Goal: Task Accomplishment & Management: Manage account settings

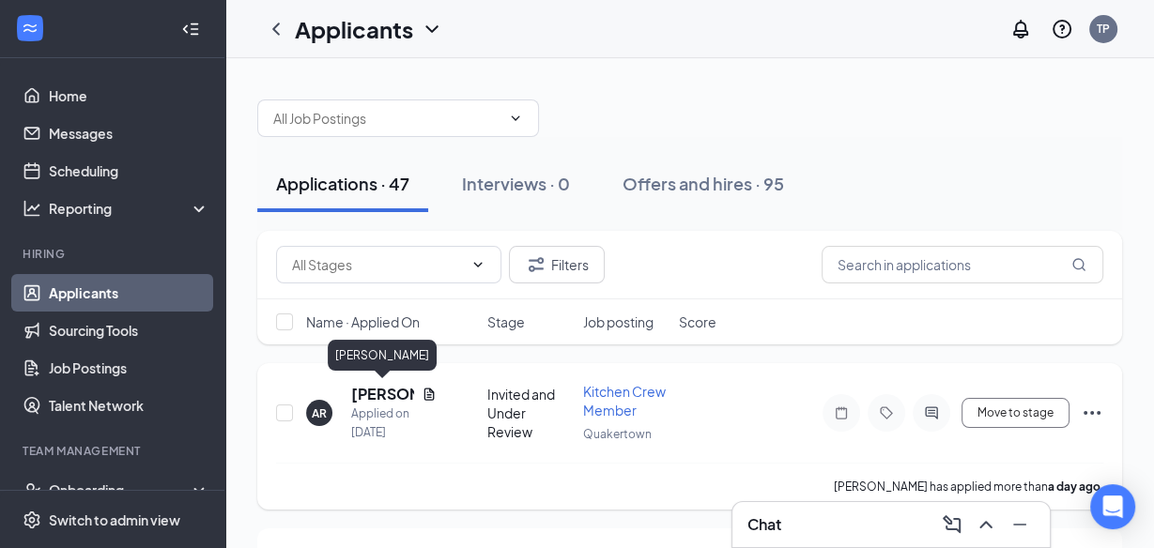
click at [372, 388] on h5 "[PERSON_NAME]" at bounding box center [382, 394] width 63 height 21
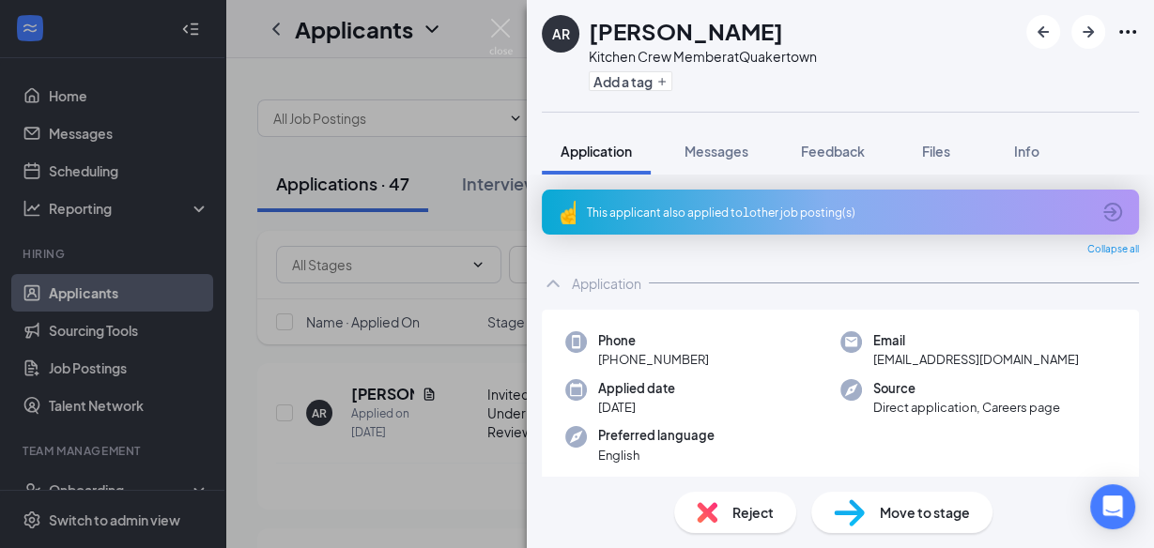
click at [629, 213] on div "This applicant also applied to 1 other job posting(s)" at bounding box center [838, 213] width 503 height 16
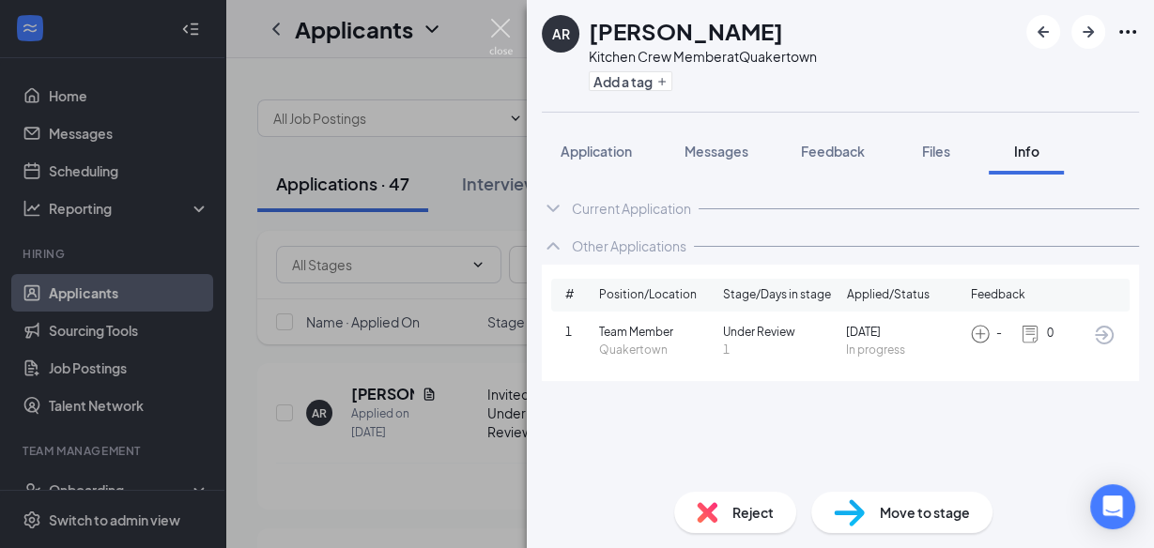
click at [502, 36] on img at bounding box center [500, 37] width 23 height 37
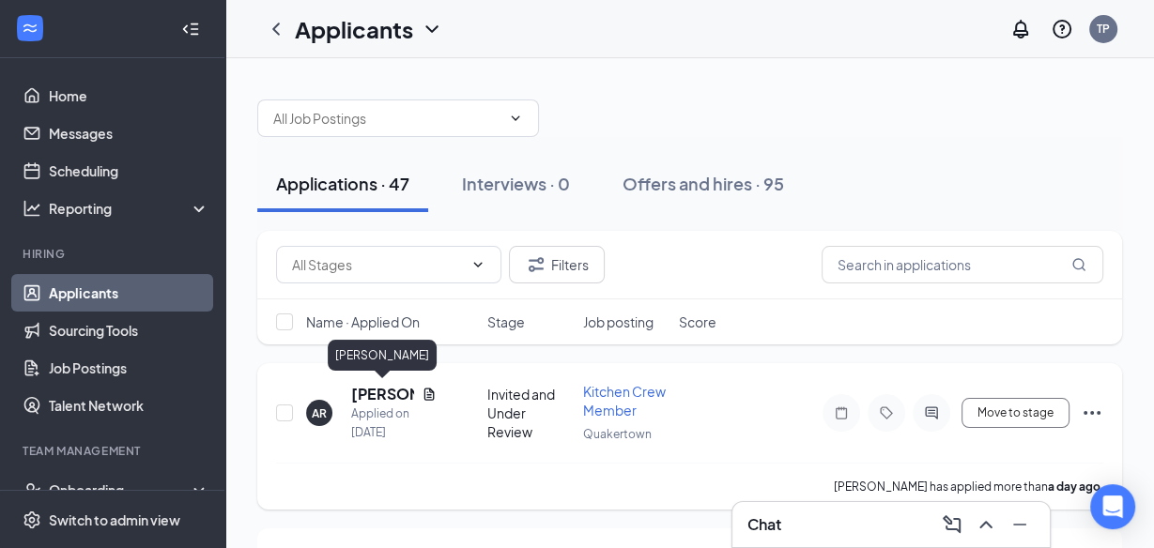
click at [395, 392] on h5 "[PERSON_NAME]" at bounding box center [382, 394] width 63 height 21
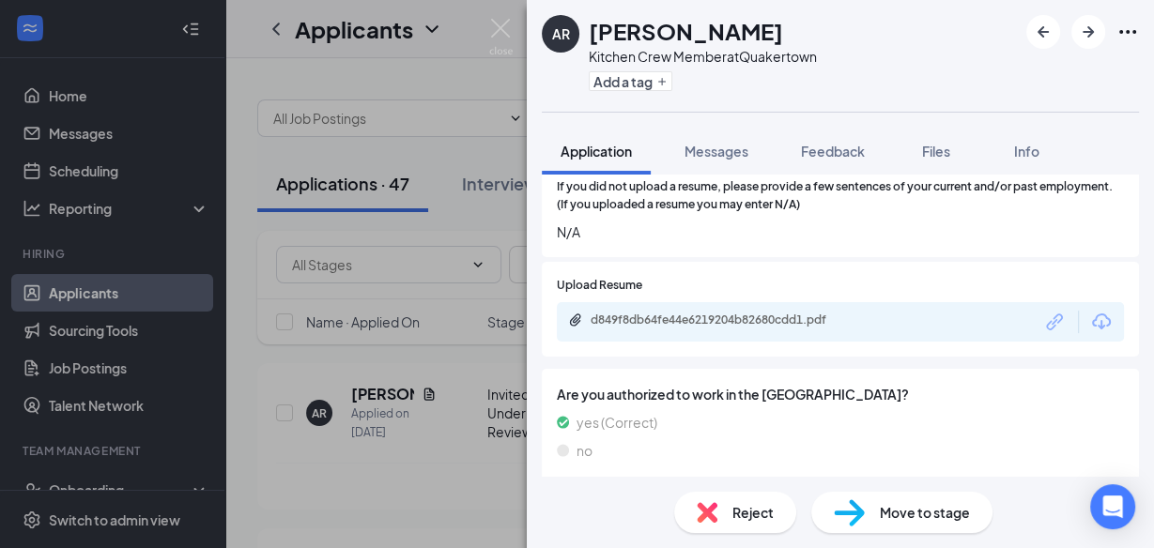
scroll to position [350, 0]
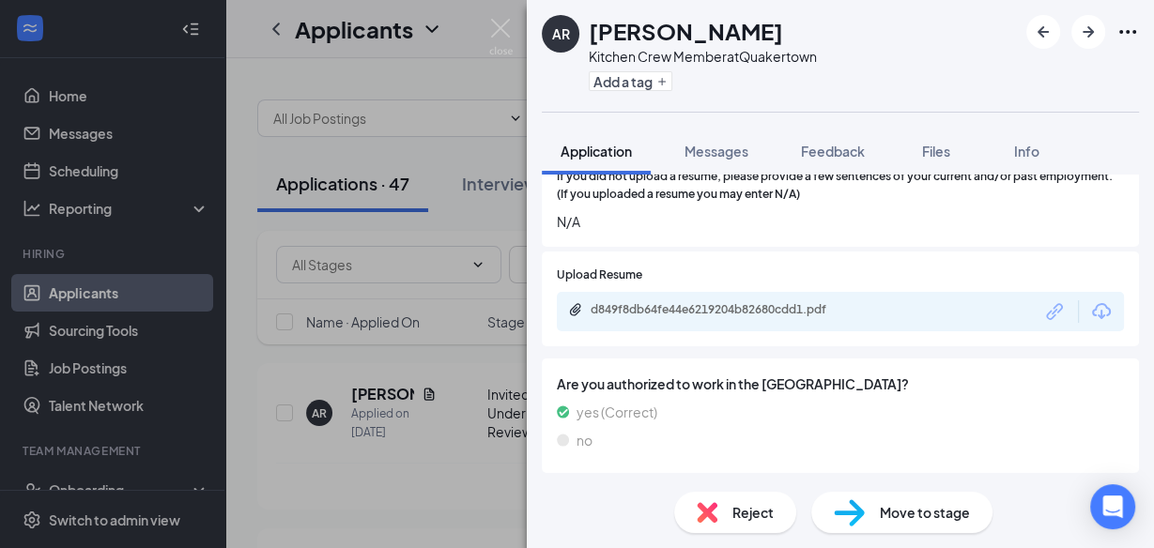
click at [804, 310] on div "d849f8db64fe44e6219204b82680cdd1.pdf" at bounding box center [722, 309] width 263 height 15
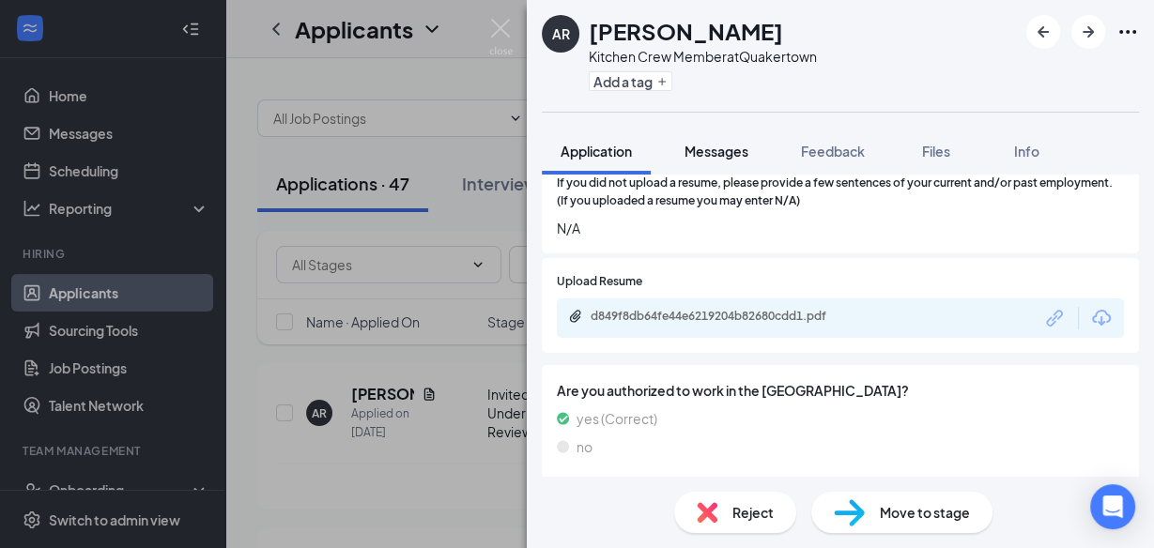
click at [738, 156] on span "Messages" at bounding box center [716, 151] width 64 height 17
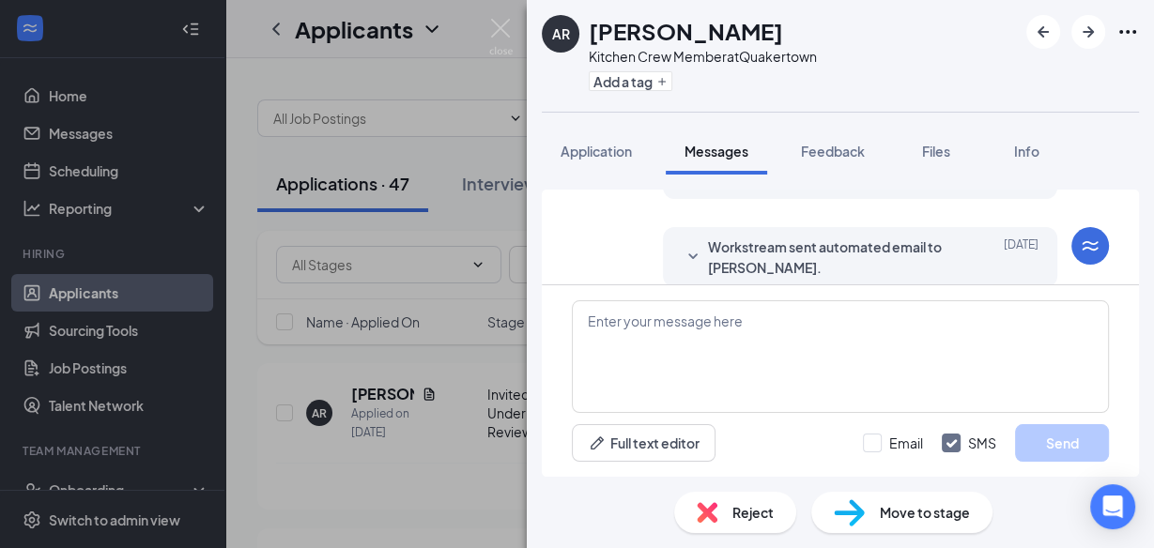
scroll to position [135, 0]
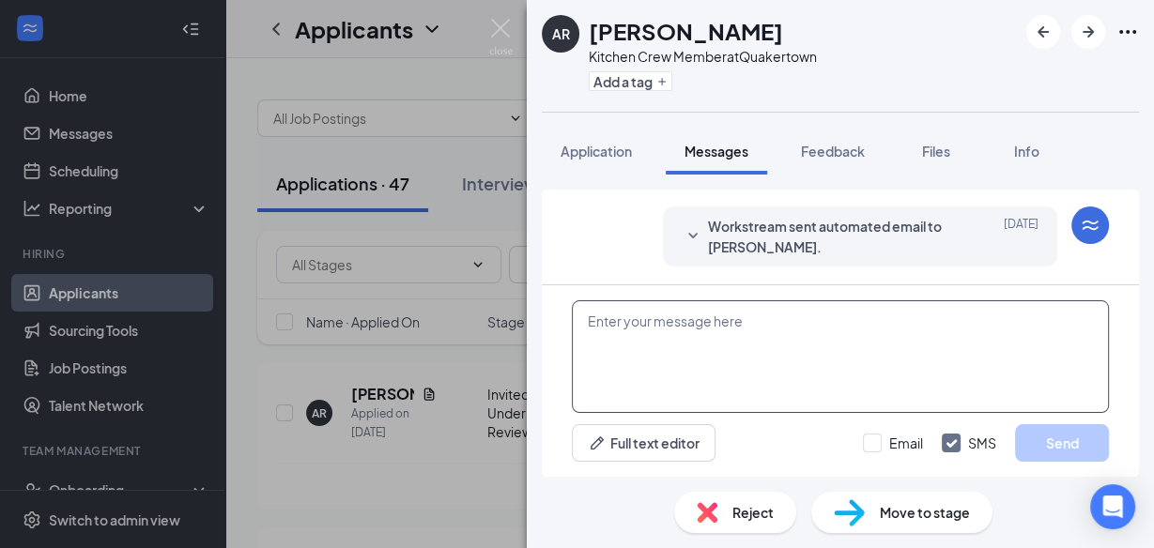
click at [642, 329] on textarea at bounding box center [840, 356] width 537 height 113
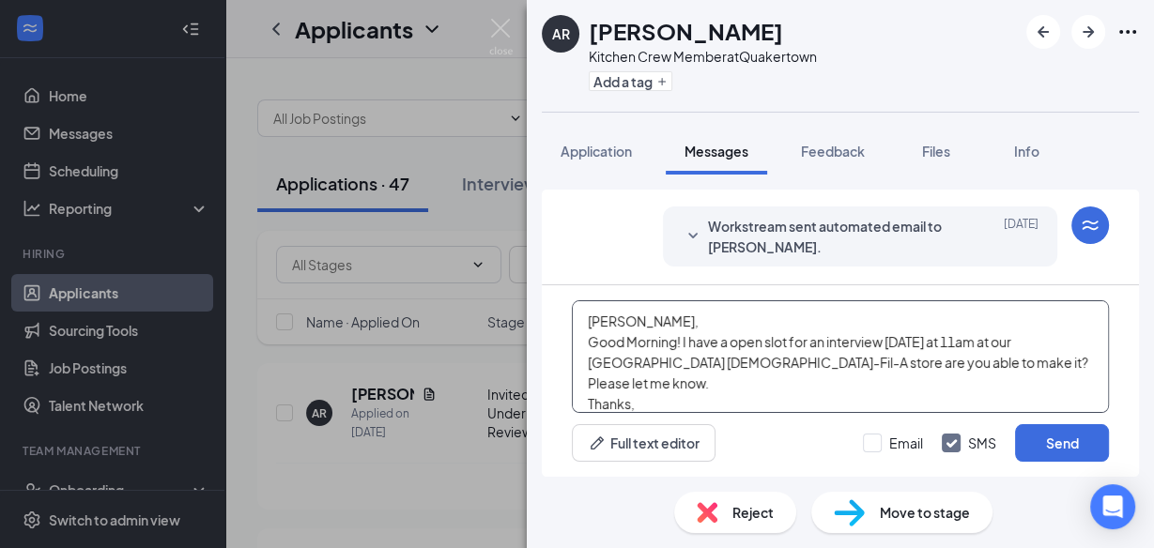
scroll to position [20, 0]
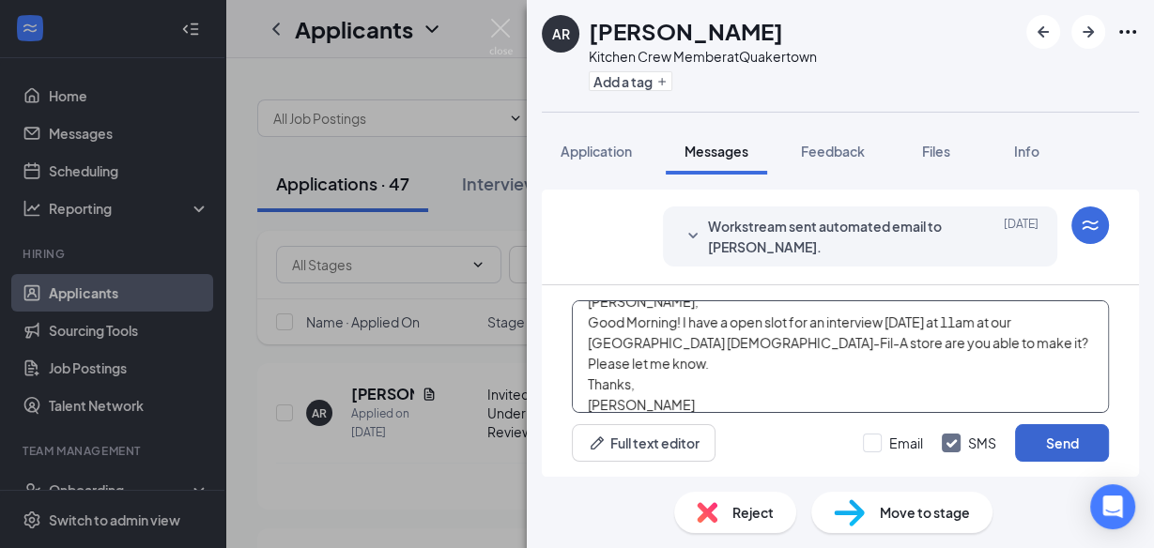
type textarea "[PERSON_NAME], Good Morning! I have a open slot for an interview [DATE] at 11am…"
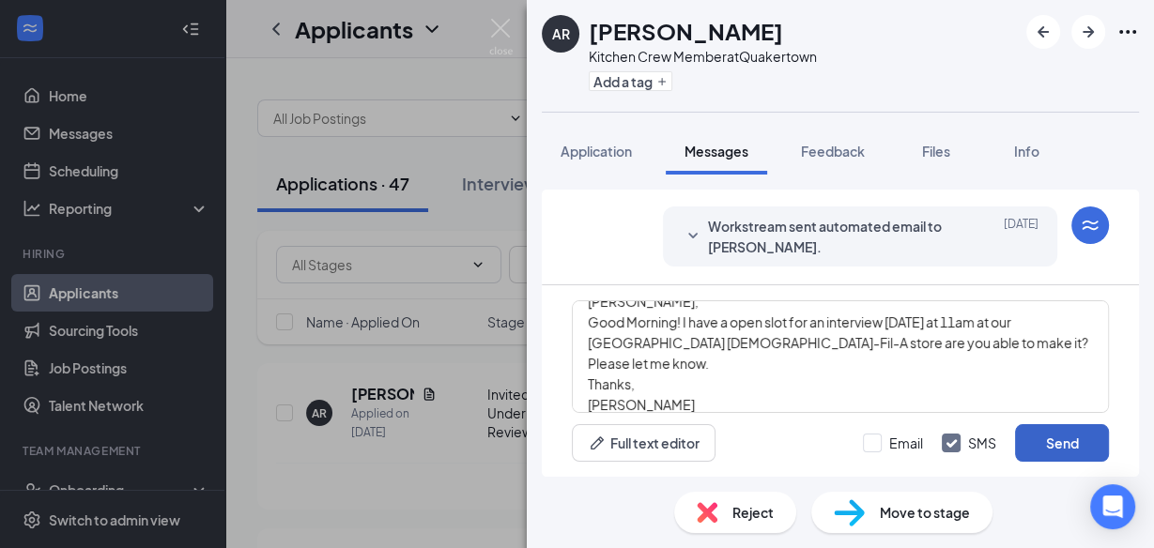
click at [1067, 425] on button "Send" at bounding box center [1062, 443] width 94 height 38
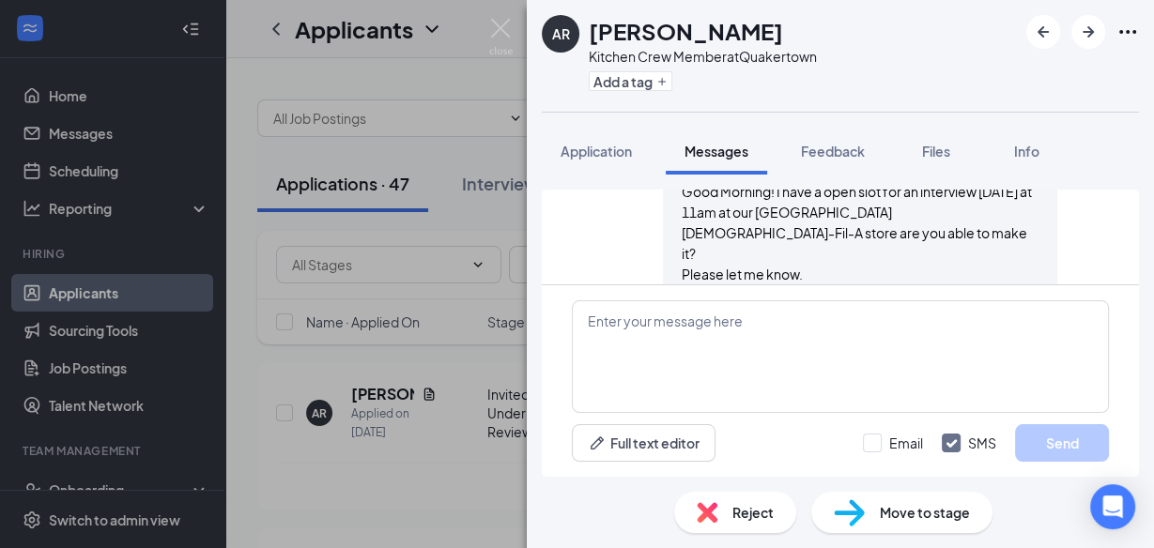
scroll to position [378, 0]
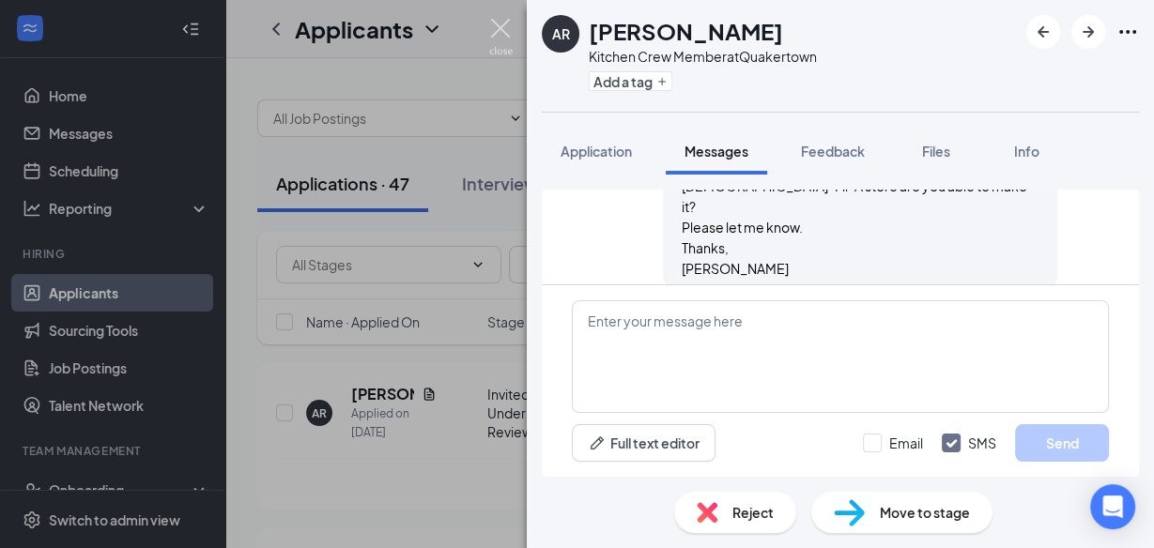
click at [500, 31] on img at bounding box center [500, 37] width 23 height 37
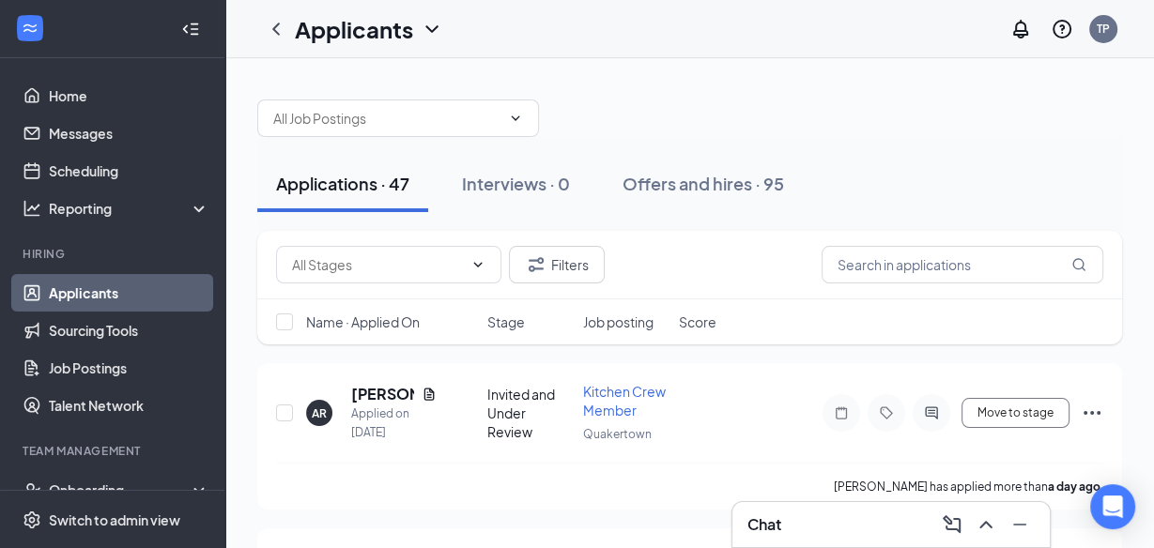
click at [372, 178] on div "Applications · 47" at bounding box center [342, 183] width 133 height 23
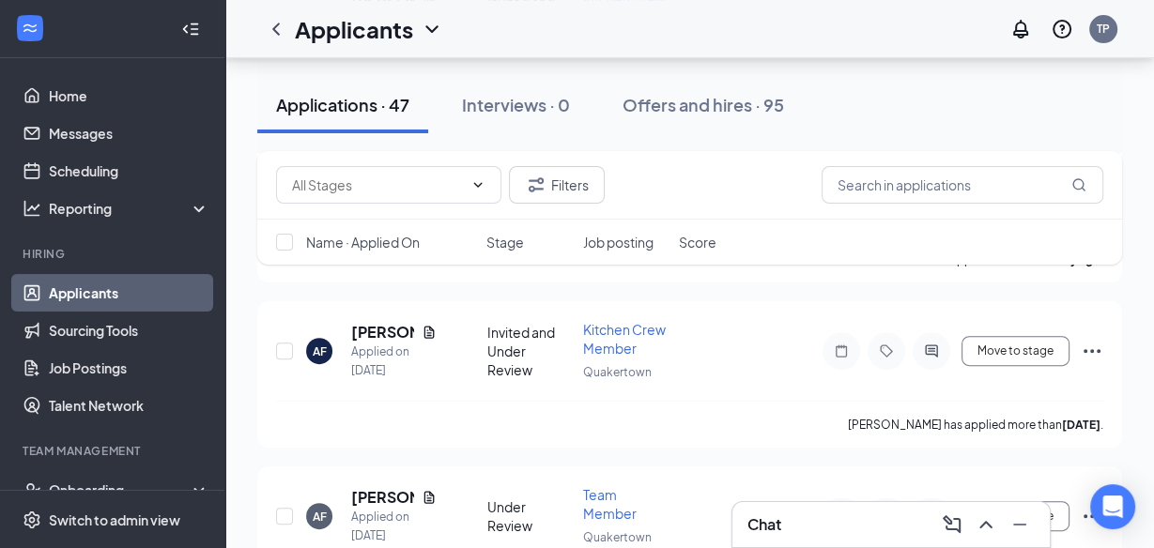
scroll to position [393, 0]
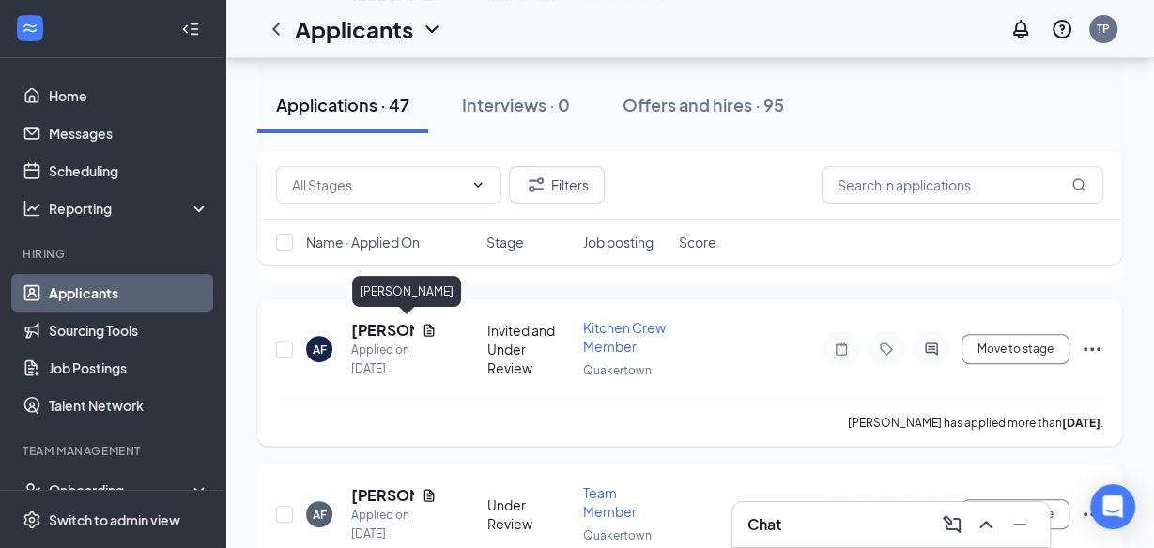
click at [368, 331] on h5 "[PERSON_NAME]" at bounding box center [382, 330] width 63 height 21
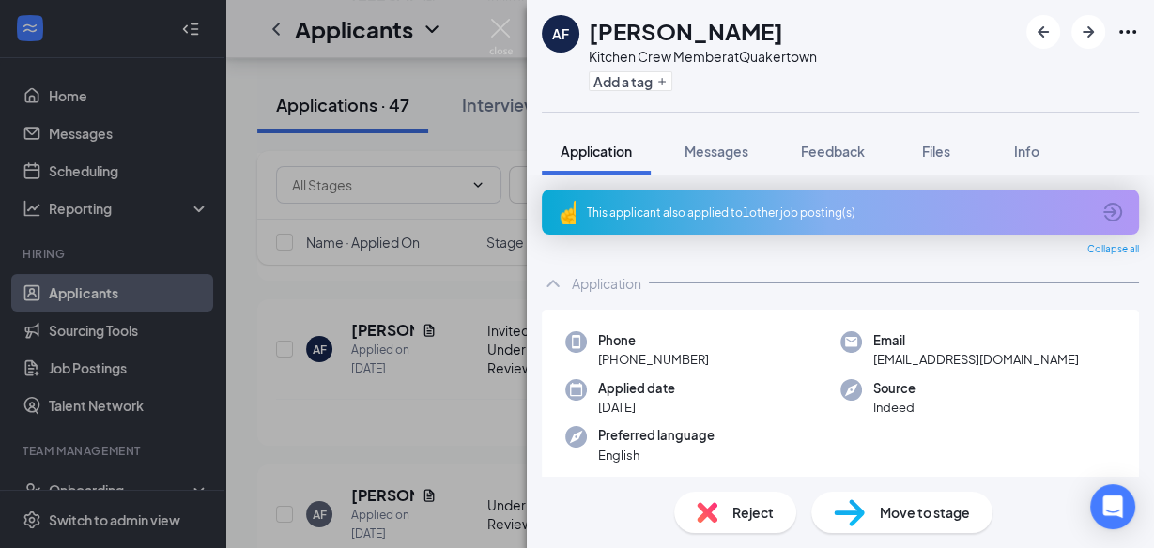
click at [818, 212] on div "This applicant also applied to 1 other job posting(s)" at bounding box center [838, 213] width 503 height 16
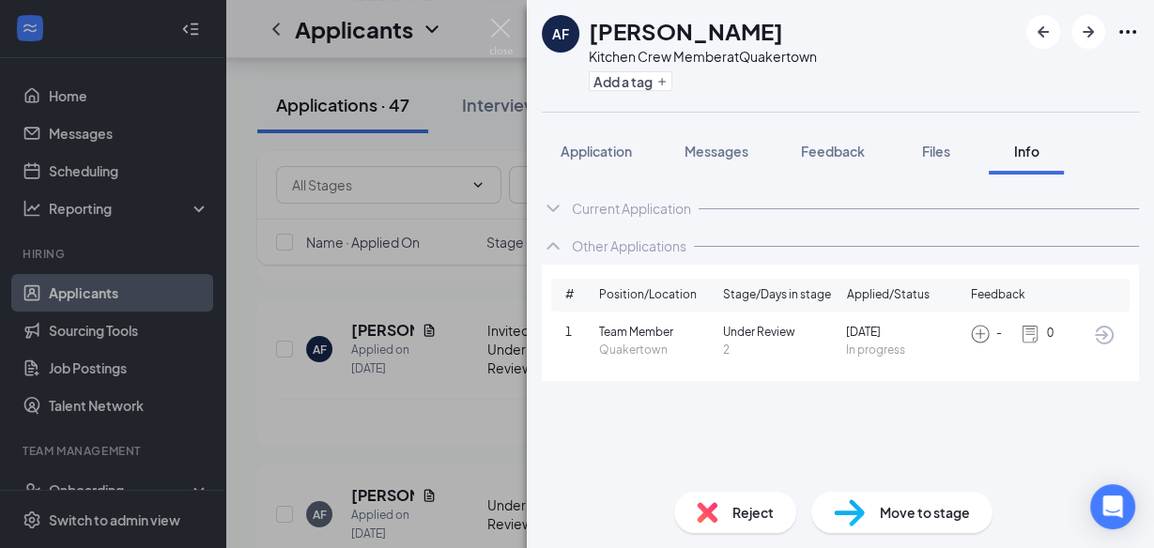
click at [489, 30] on img at bounding box center [500, 37] width 23 height 37
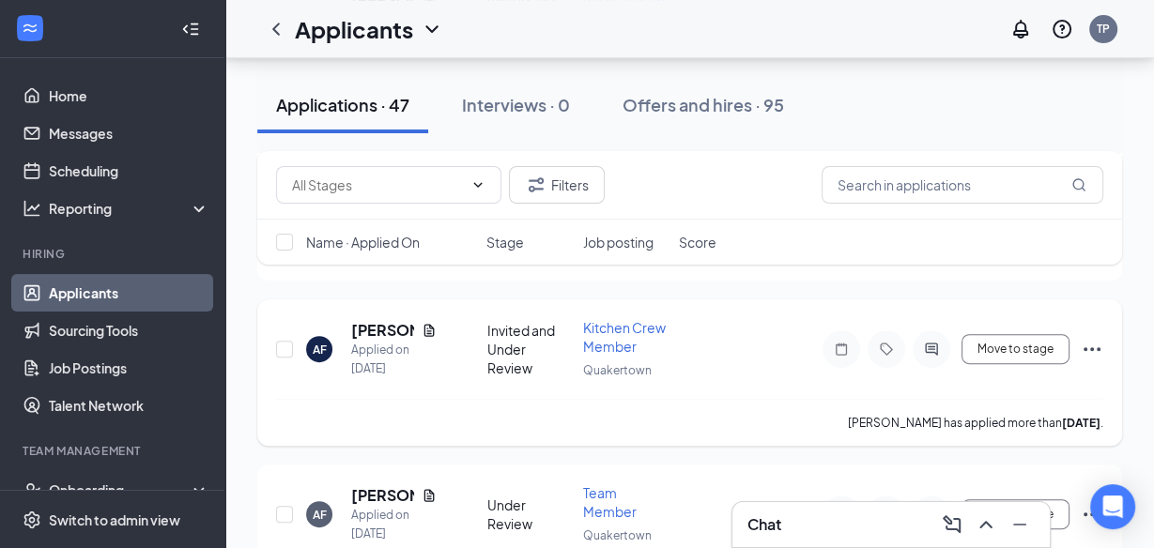
click at [368, 323] on h5 "[PERSON_NAME]" at bounding box center [382, 330] width 63 height 21
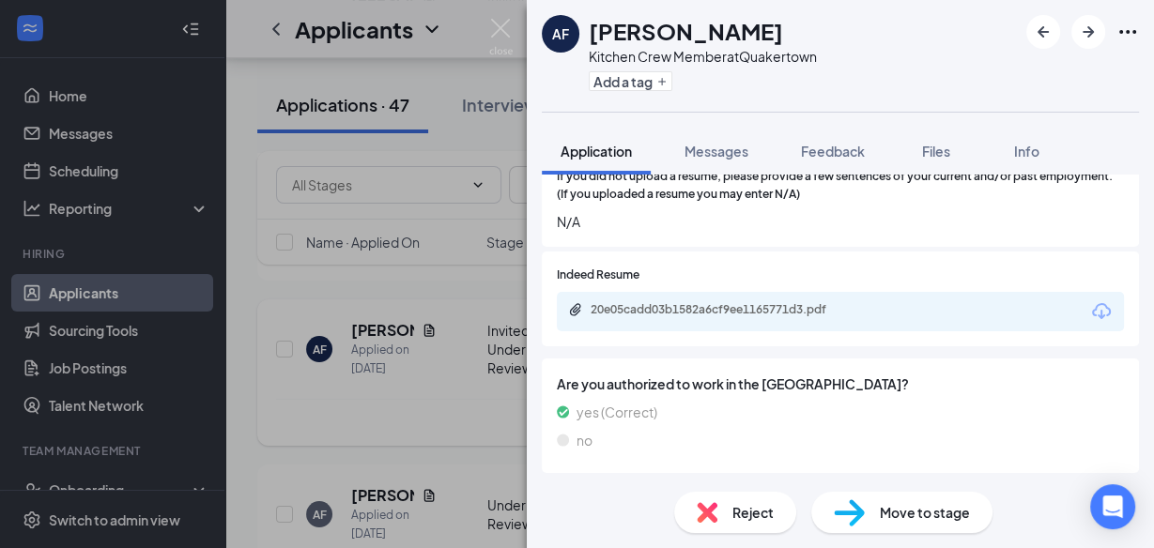
scroll to position [350, 0]
click at [816, 314] on div "20e05cadd03b1582a6cf9ee1165771d3.pdf" at bounding box center [722, 309] width 263 height 15
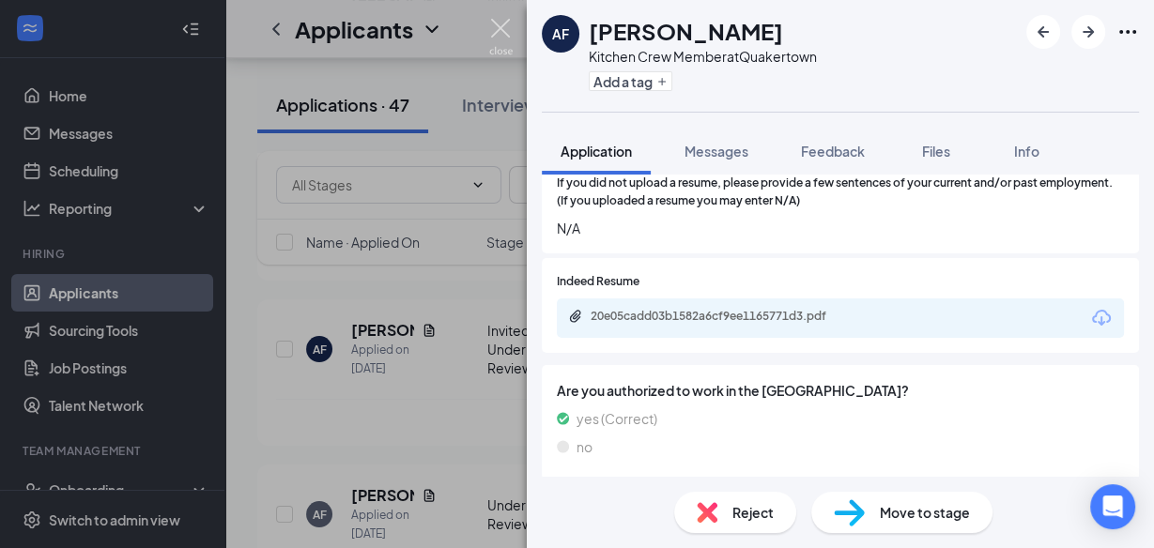
click at [501, 27] on img at bounding box center [500, 37] width 23 height 37
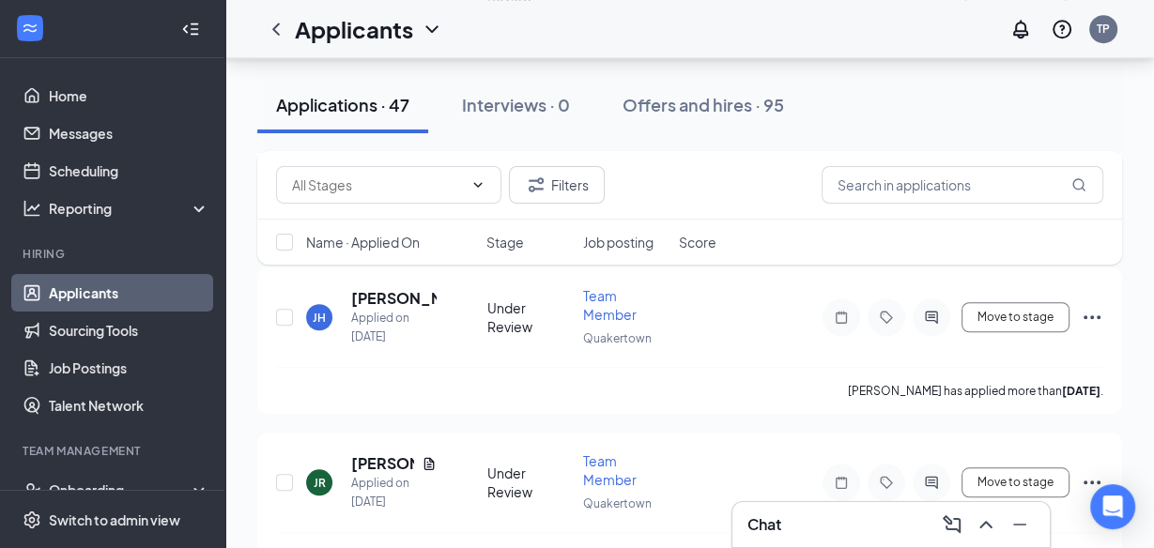
scroll to position [1255, 0]
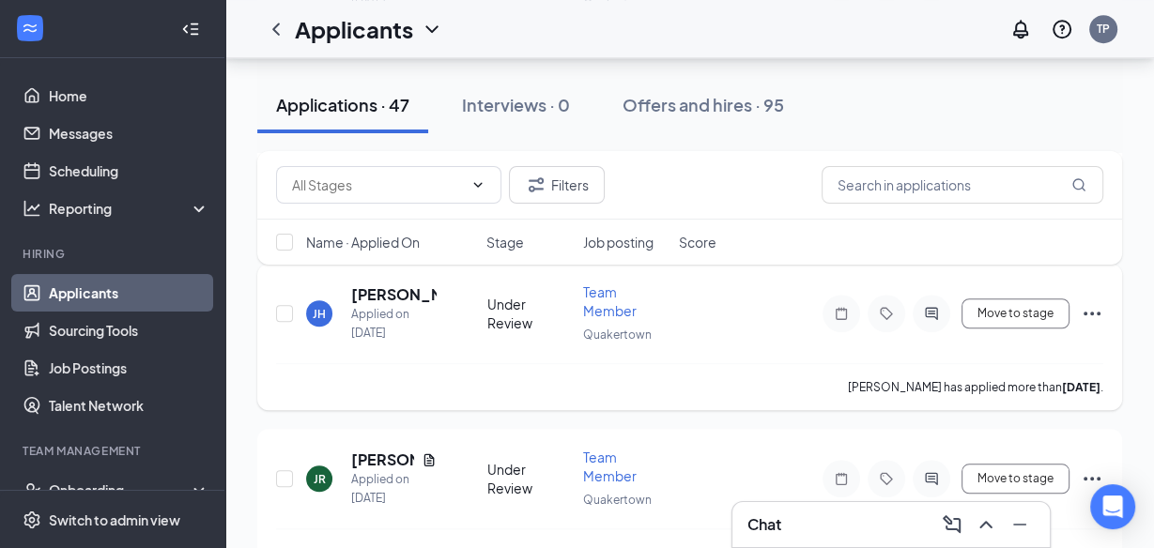
click at [392, 284] on h5 "[PERSON_NAME]" at bounding box center [393, 294] width 85 height 21
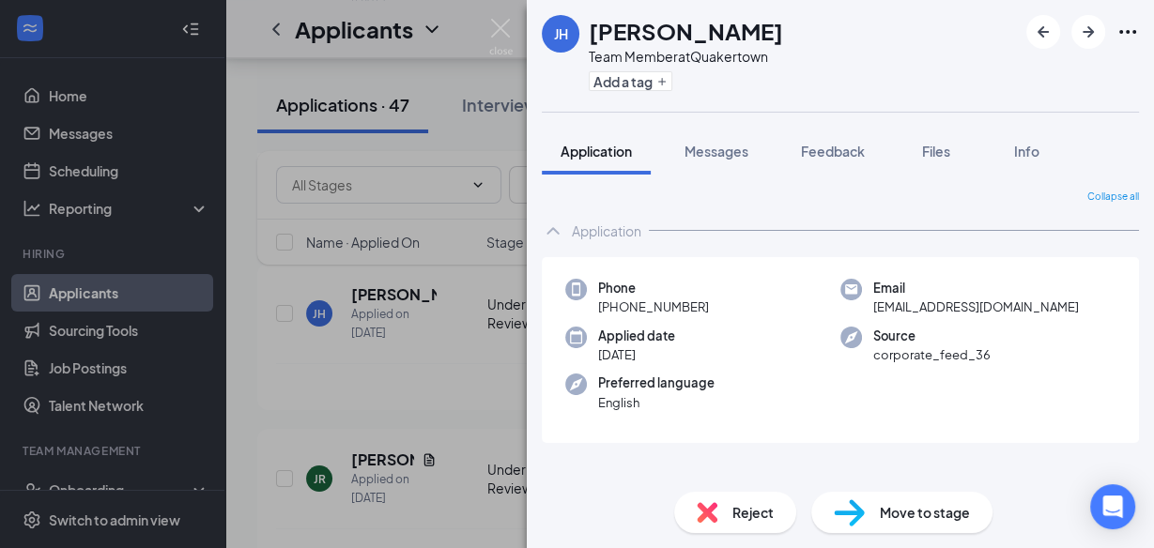
click at [505, 22] on img at bounding box center [500, 37] width 23 height 37
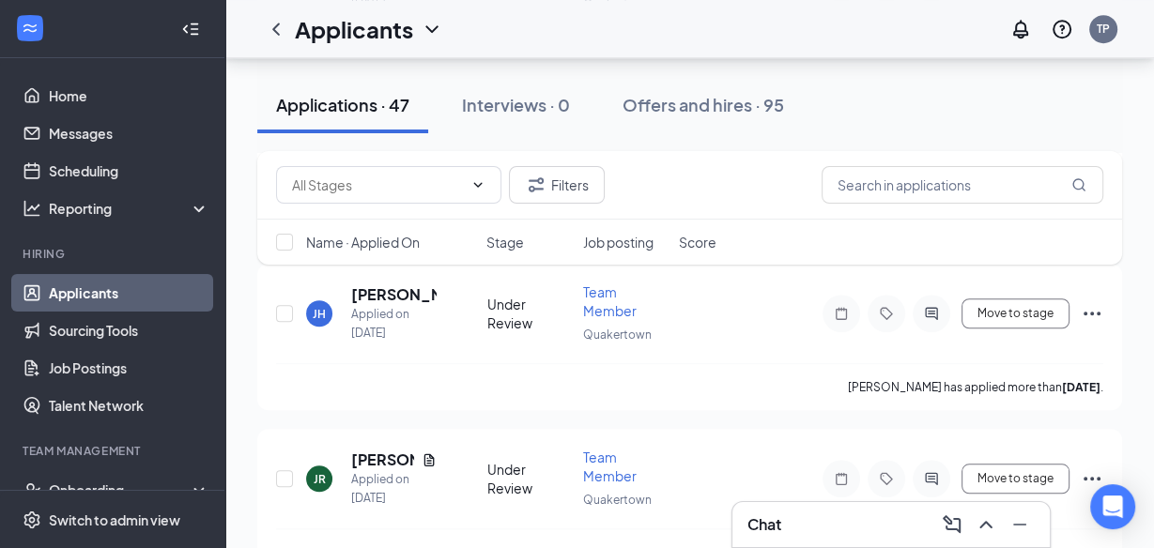
click at [971, 514] on div at bounding box center [984, 525] width 34 height 30
click at [842, 527] on div "Chat" at bounding box center [890, 525] width 287 height 30
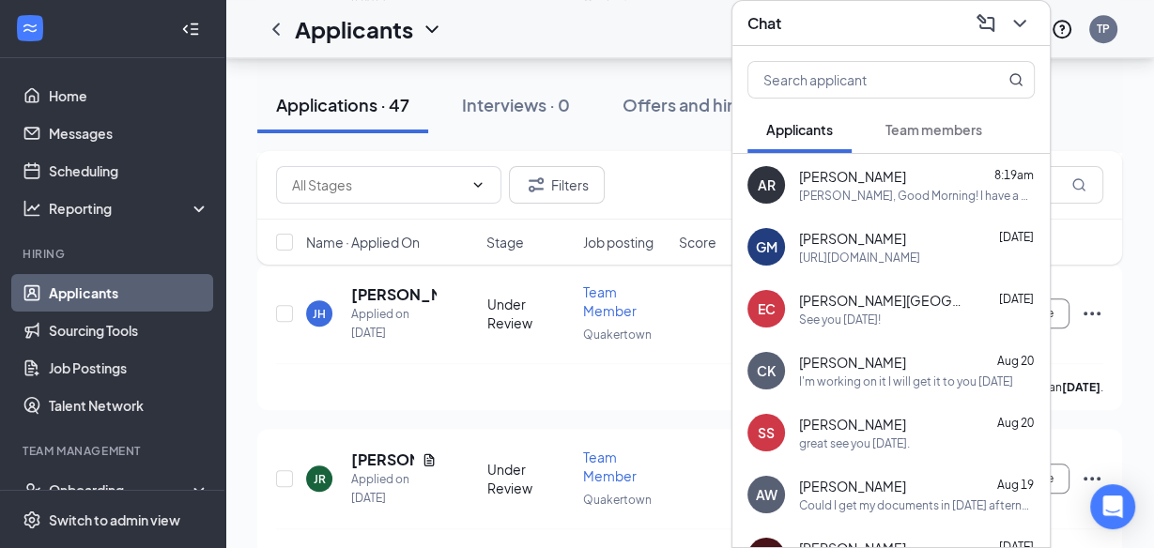
click at [891, 256] on div "[URL][DOMAIN_NAME]" at bounding box center [859, 258] width 121 height 16
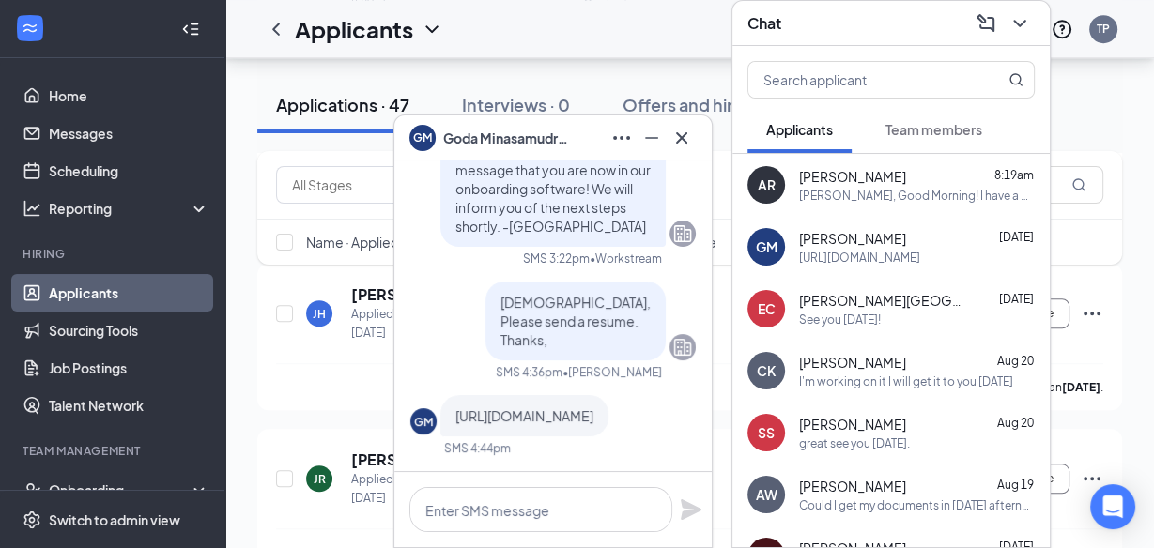
click at [564, 407] on span "[URL][DOMAIN_NAME]" at bounding box center [524, 415] width 138 height 17
click at [574, 407] on span "[URL][DOMAIN_NAME]" at bounding box center [524, 415] width 138 height 17
click at [563, 407] on span "[URL][DOMAIN_NAME]" at bounding box center [524, 415] width 138 height 17
click at [566, 407] on span "[URL][DOMAIN_NAME]" at bounding box center [524, 415] width 138 height 17
click at [579, 407] on span "[URL][DOMAIN_NAME]" at bounding box center [524, 415] width 138 height 17
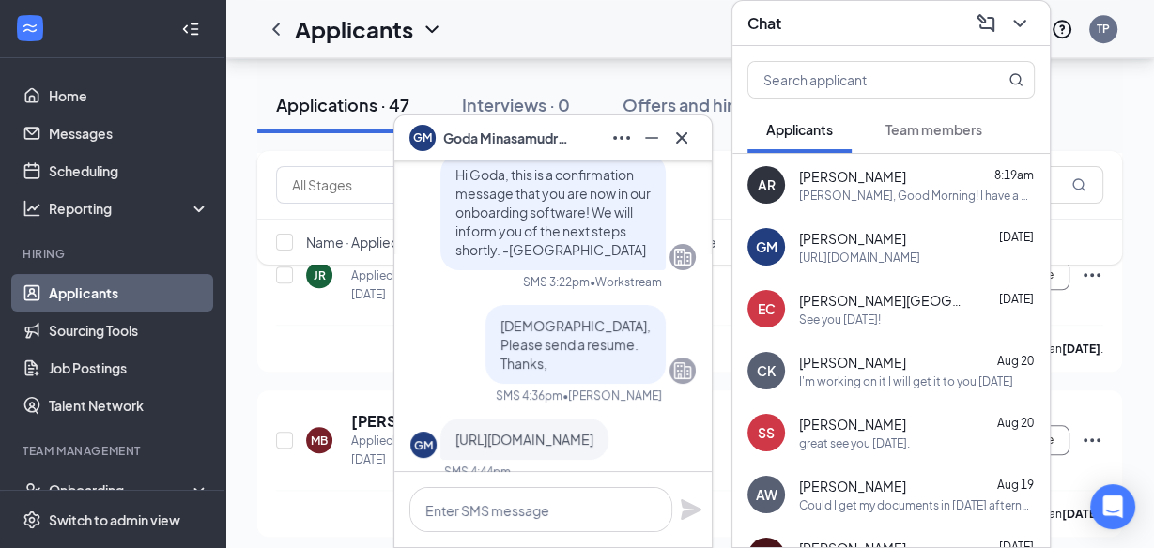
scroll to position [-24, 0]
click at [868, 322] on div "See you [DATE]!" at bounding box center [840, 320] width 82 height 16
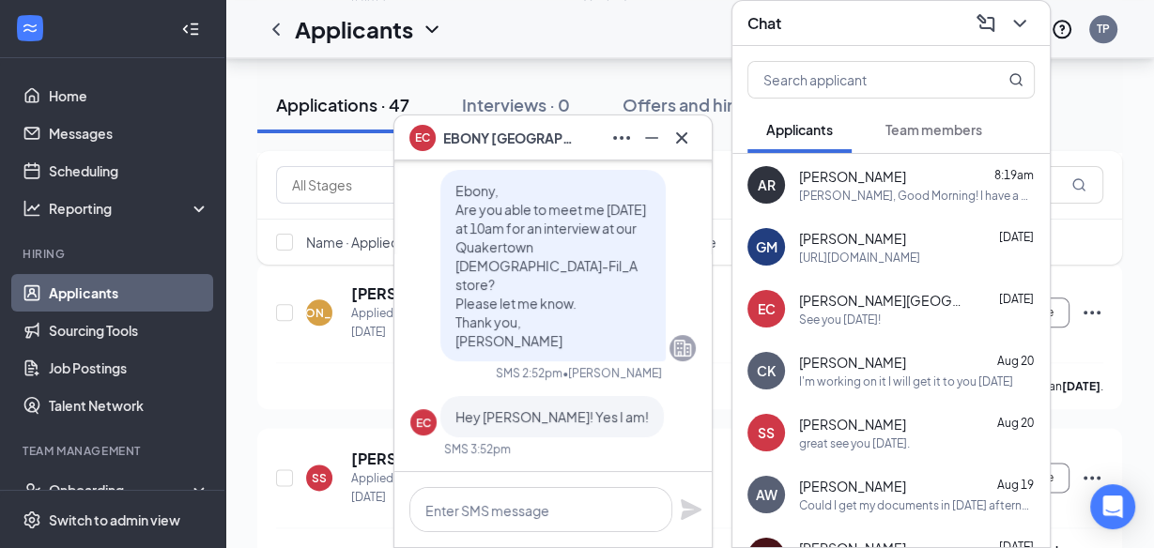
scroll to position [-153, 0]
click at [679, 143] on icon "Cross" at bounding box center [681, 138] width 23 height 23
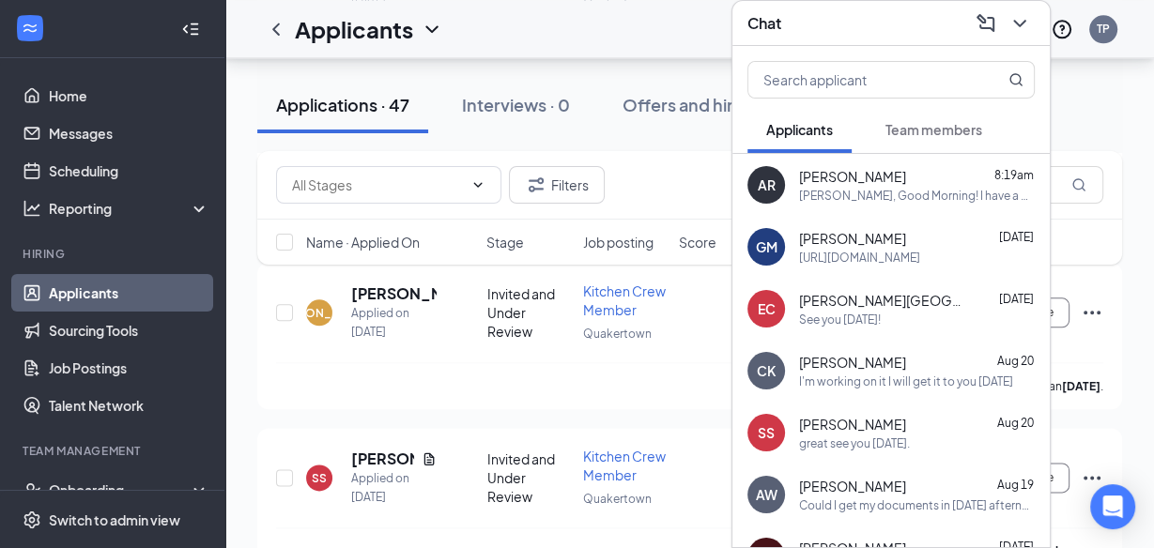
click at [858, 262] on div "[URL][DOMAIN_NAME]" at bounding box center [859, 258] width 121 height 16
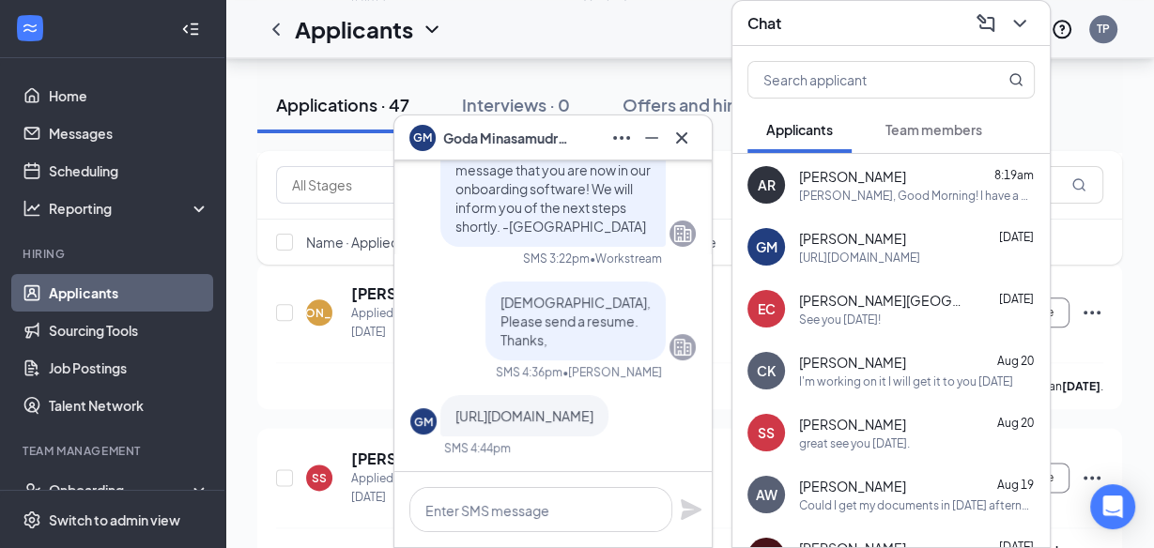
click at [858, 262] on div "[URL][DOMAIN_NAME]" at bounding box center [859, 258] width 121 height 16
click at [560, 407] on span "[URL][DOMAIN_NAME]" at bounding box center [524, 415] width 138 height 17
click at [484, 422] on span "[URL][DOMAIN_NAME]" at bounding box center [524, 415] width 138 height 17
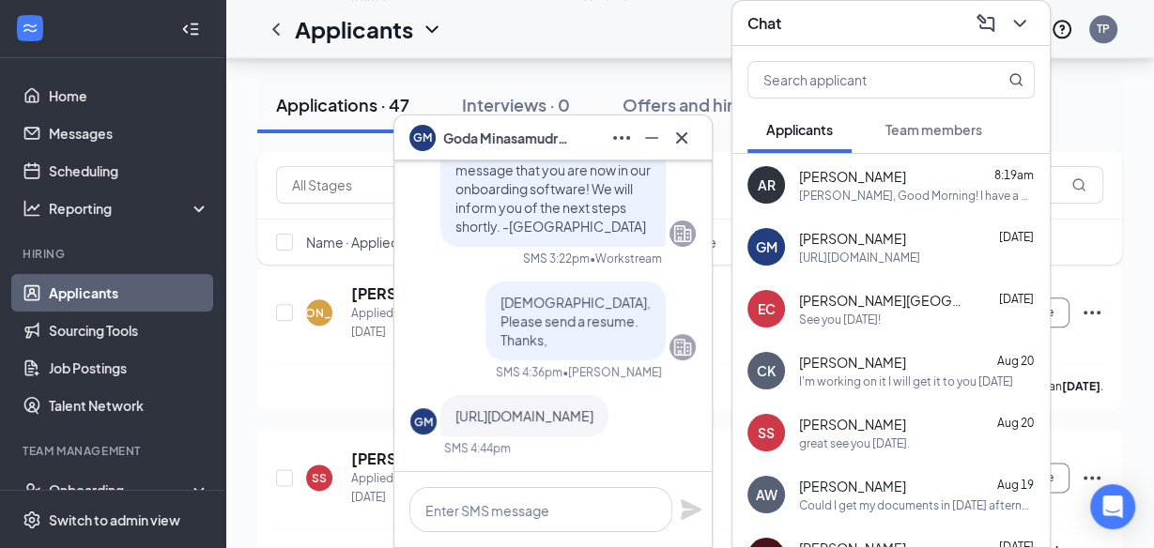
click at [683, 157] on div "[PERSON_NAME]" at bounding box center [552, 137] width 317 height 45
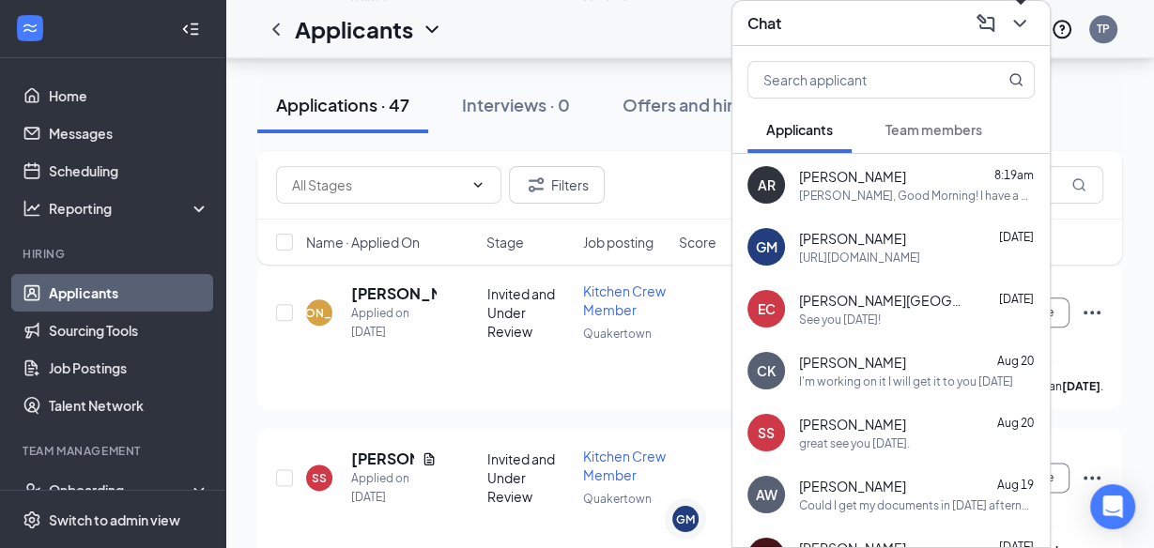
click at [1017, 29] on icon "ChevronDown" at bounding box center [1019, 23] width 23 height 23
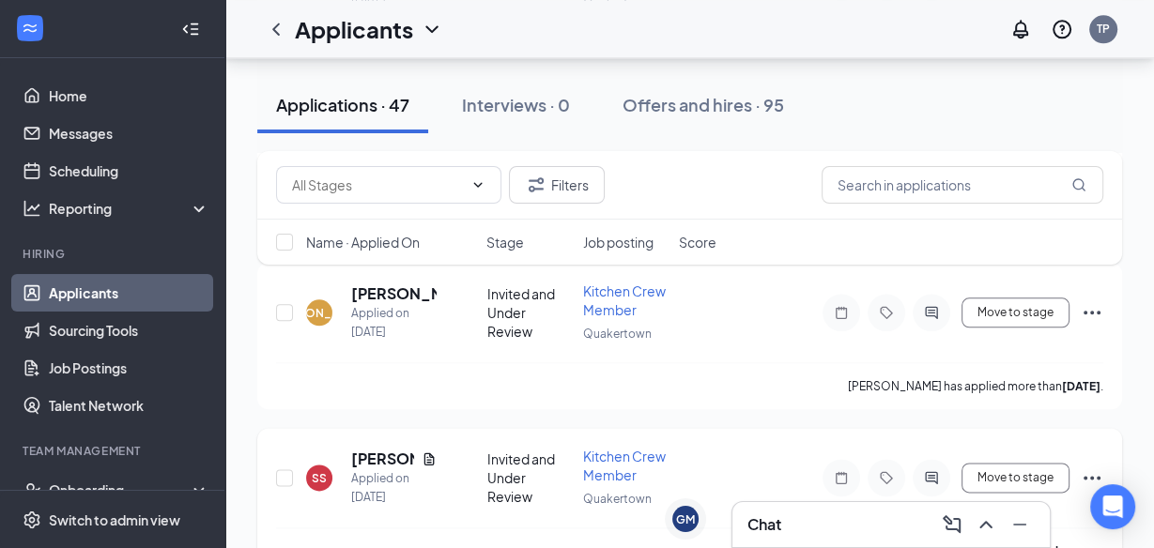
click at [359, 455] on h5 "[PERSON_NAME]" at bounding box center [382, 459] width 63 height 21
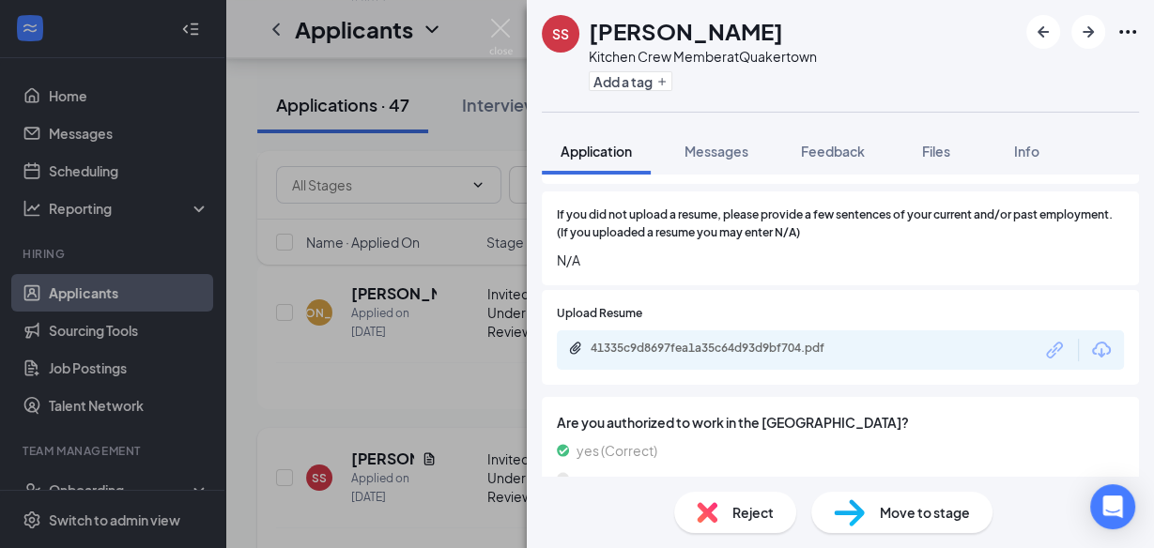
scroll to position [290, 0]
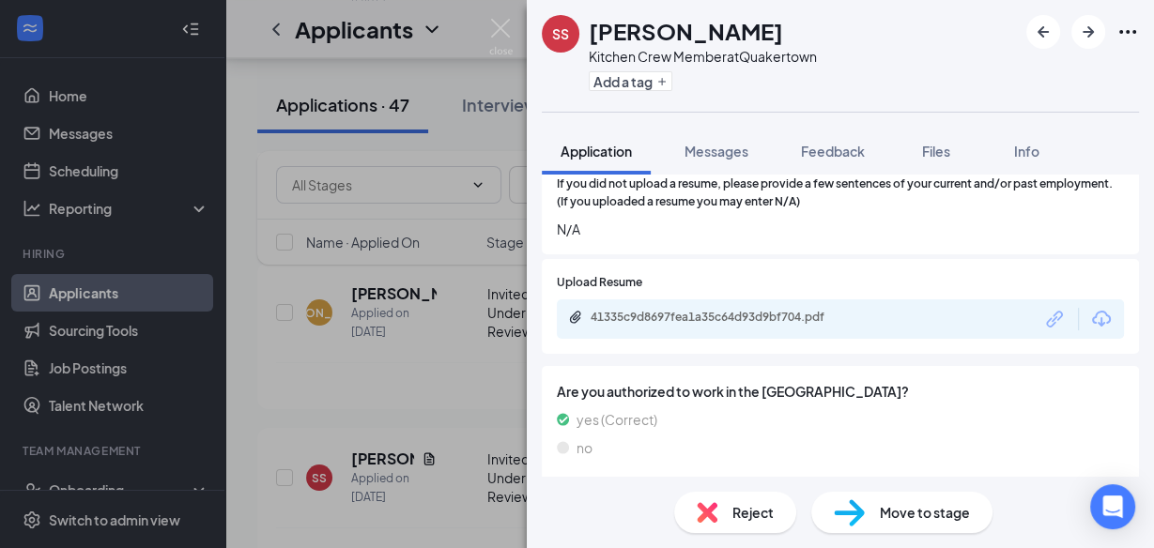
click at [730, 522] on div "Reject" at bounding box center [735, 512] width 122 height 41
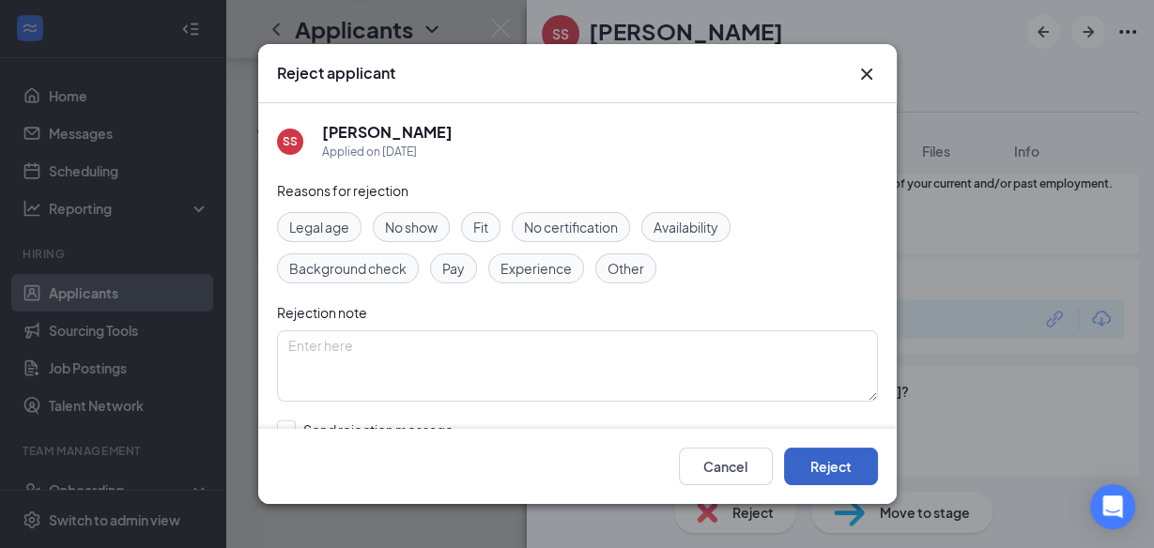
click at [837, 463] on button "Reject" at bounding box center [831, 467] width 94 height 38
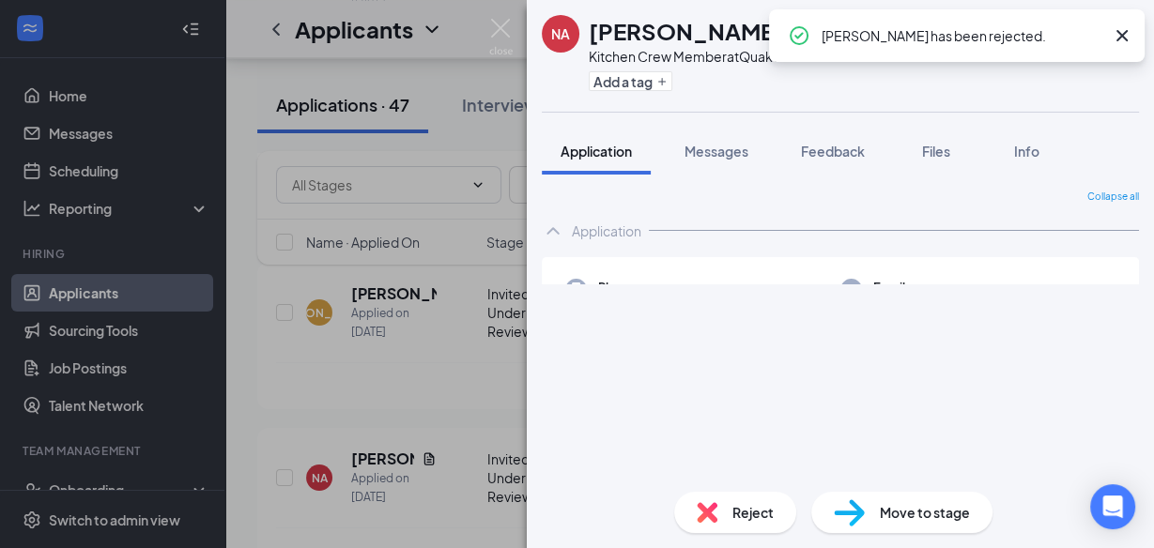
click at [499, 31] on img at bounding box center [500, 37] width 23 height 37
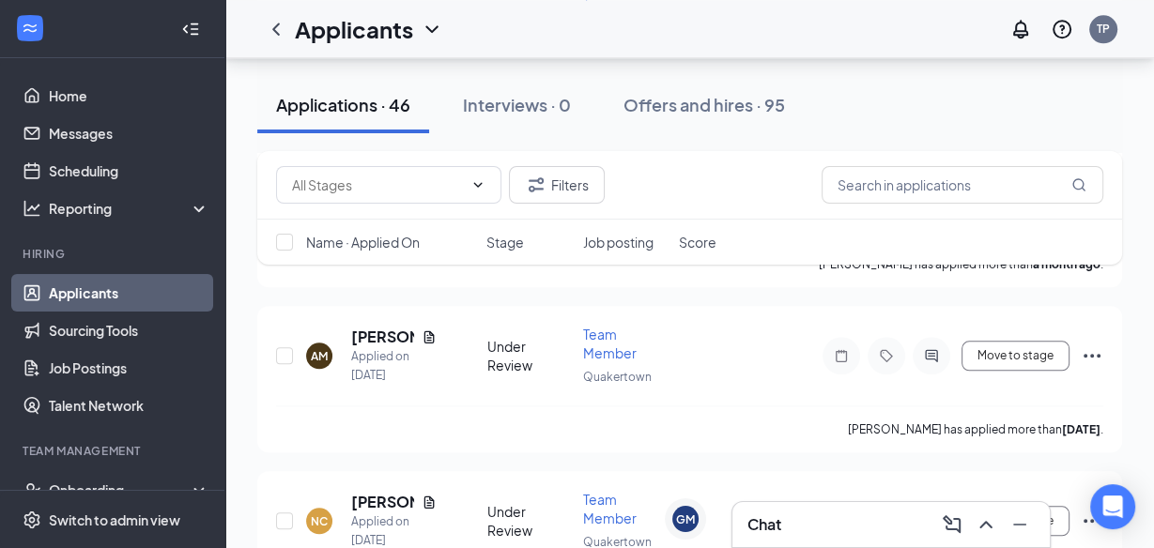
scroll to position [7372, 0]
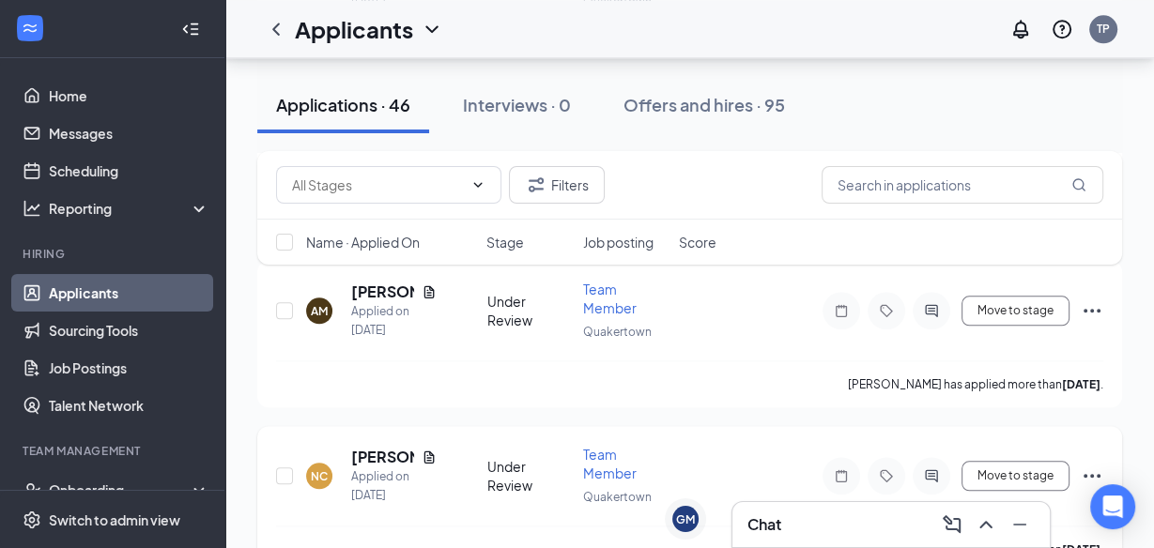
click at [376, 447] on h5 "[PERSON_NAME]" at bounding box center [382, 457] width 63 height 21
click at [371, 412] on div at bounding box center [577, 274] width 1154 height 548
click at [380, 447] on h5 "[PERSON_NAME]" at bounding box center [382, 457] width 63 height 21
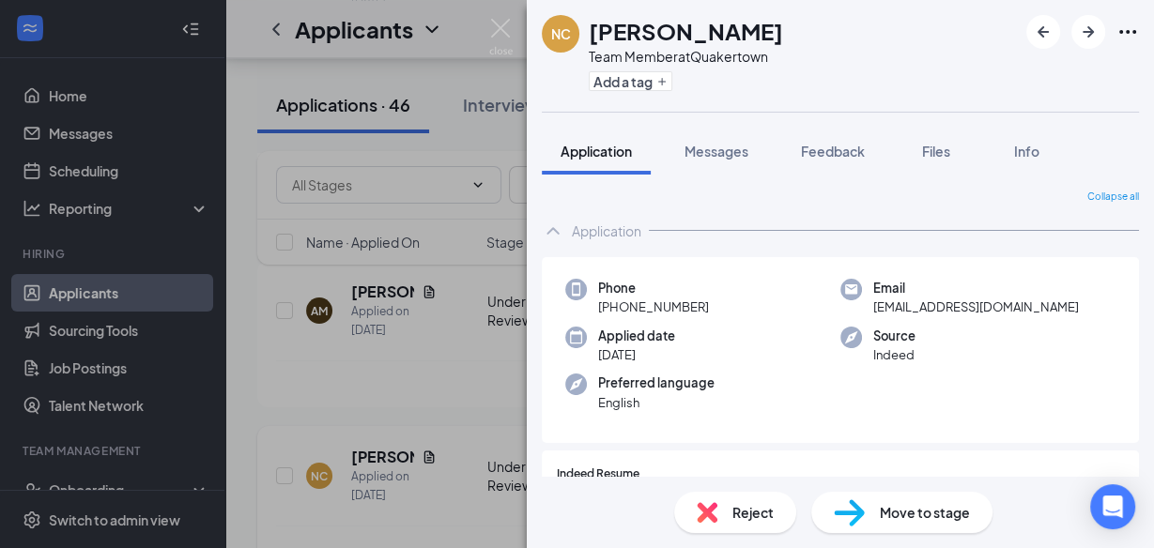
scroll to position [67, 0]
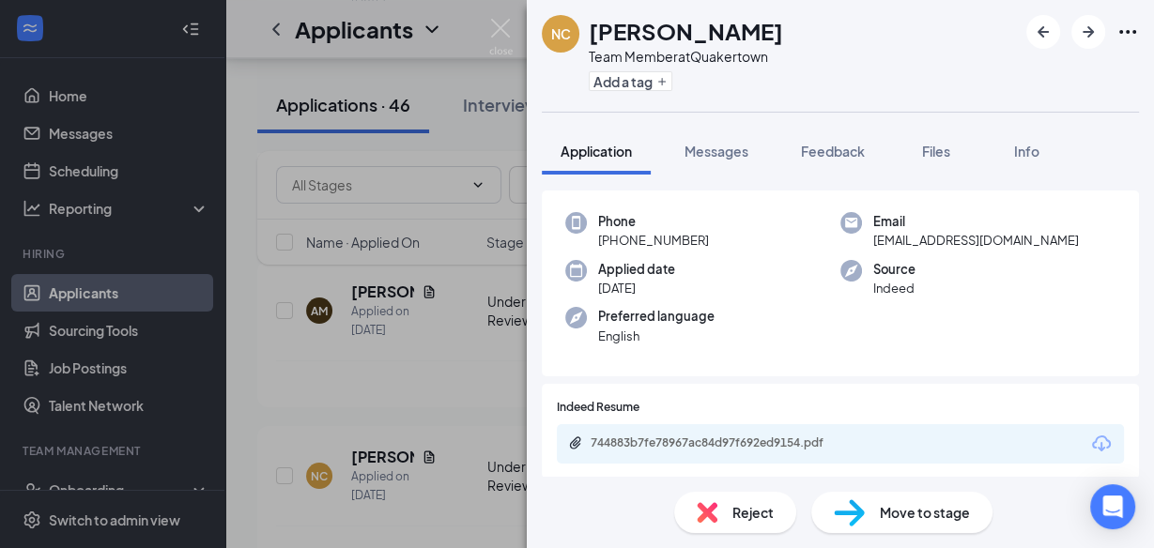
click at [685, 451] on div "744883b7fe78967ac84d97f692ed9154.pdf" at bounding box center [720, 445] width 304 height 18
click at [721, 161] on button "Messages" at bounding box center [716, 151] width 101 height 47
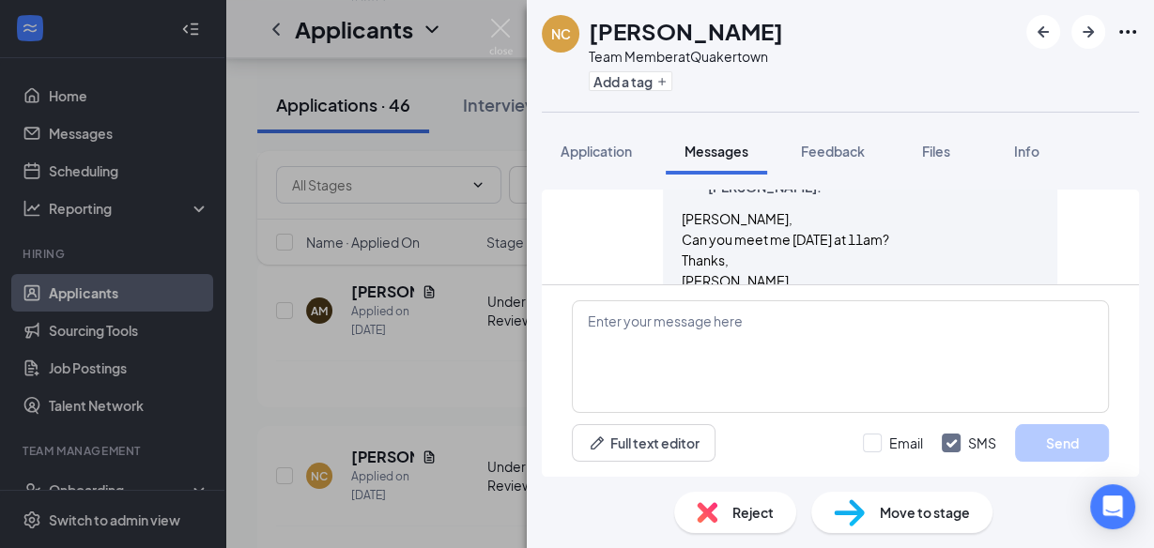
scroll to position [210, 0]
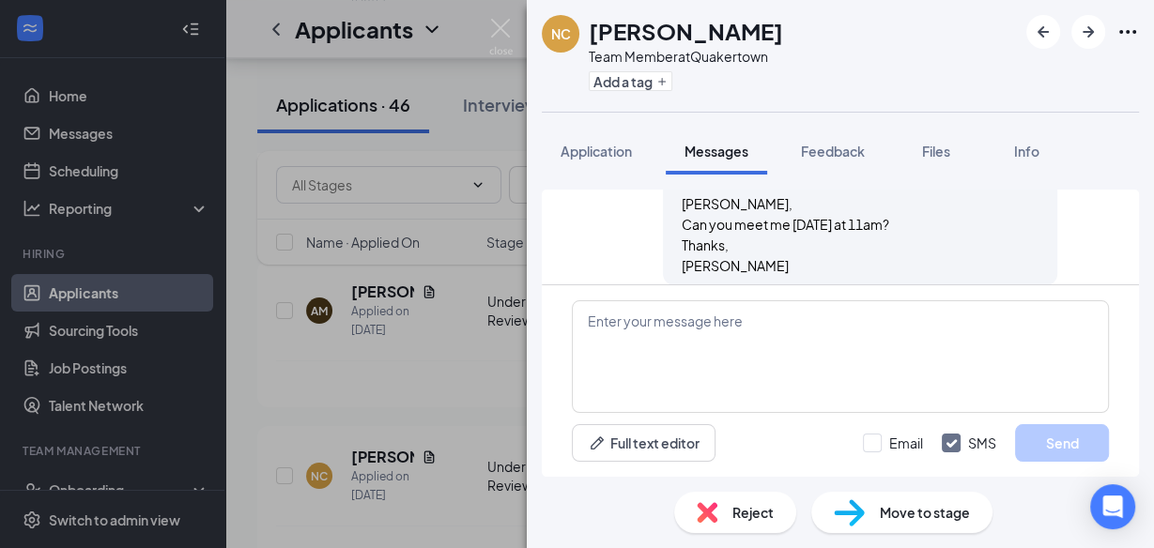
click at [743, 525] on div "Reject" at bounding box center [735, 512] width 122 height 41
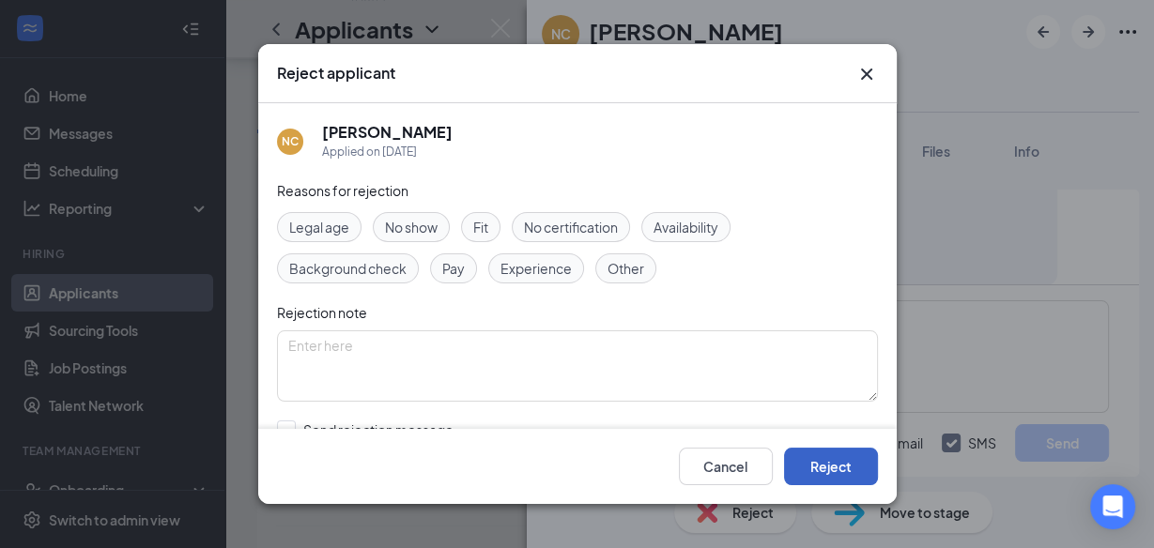
click at [834, 479] on button "Reject" at bounding box center [831, 467] width 94 height 38
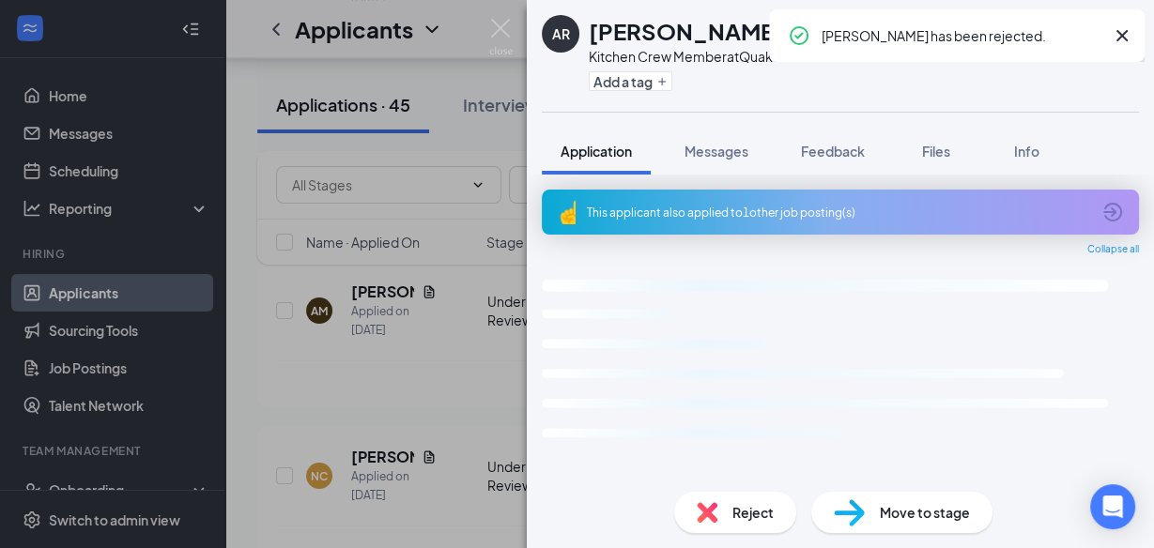
click at [499, 23] on img at bounding box center [500, 37] width 23 height 37
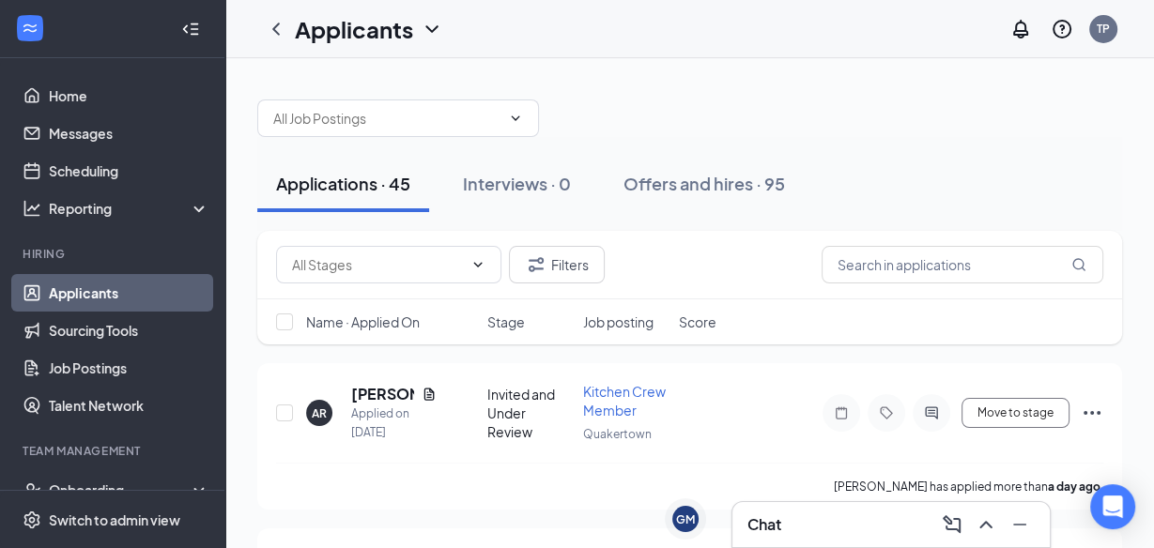
click at [406, 177] on div "Applications · 45" at bounding box center [343, 183] width 134 height 23
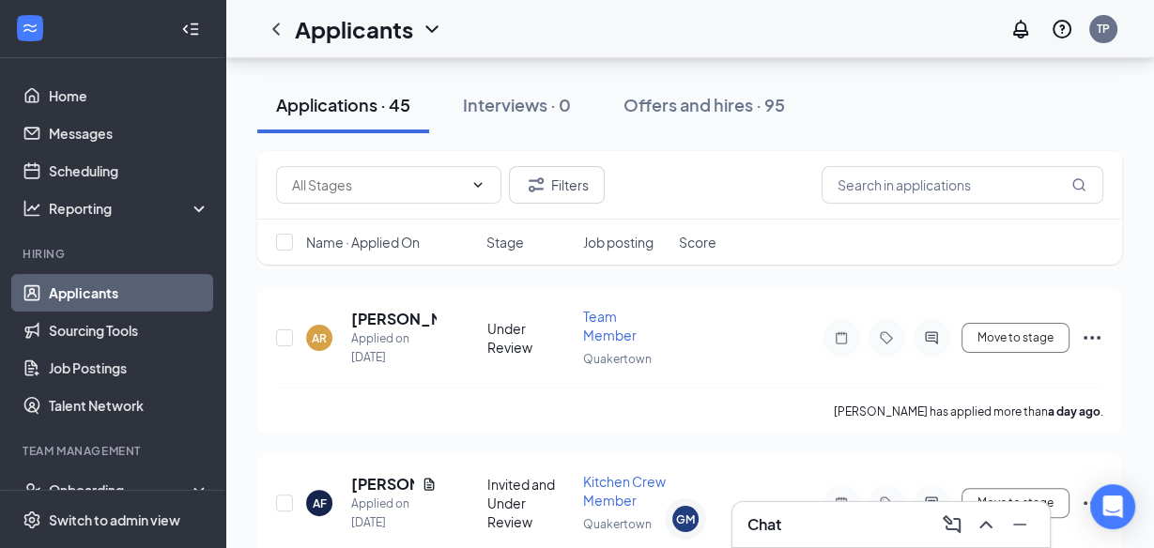
scroll to position [245, 0]
